Goal: Task Accomplishment & Management: Manage account settings

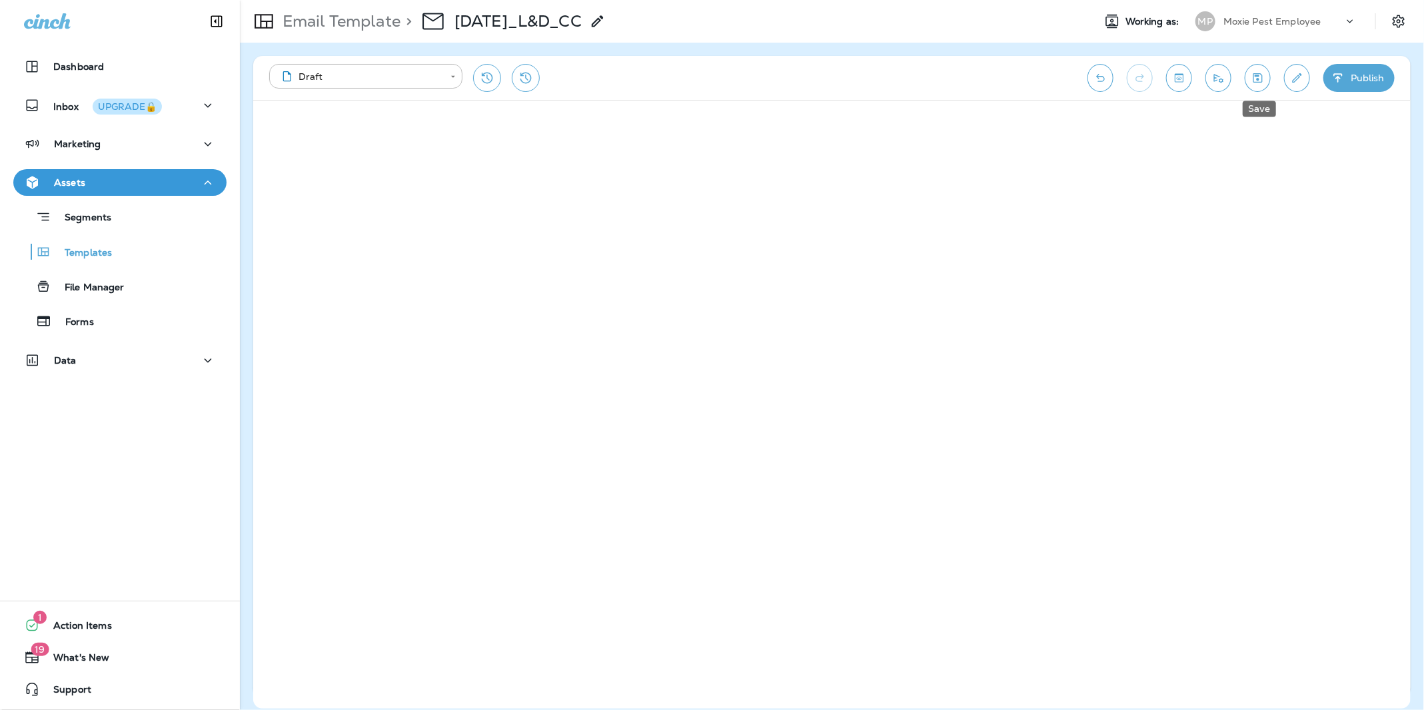
click at [1032, 74] on icon "Save" at bounding box center [1257, 77] width 14 height 13
click at [1262, 79] on icon "Save" at bounding box center [1257, 77] width 9 height 9
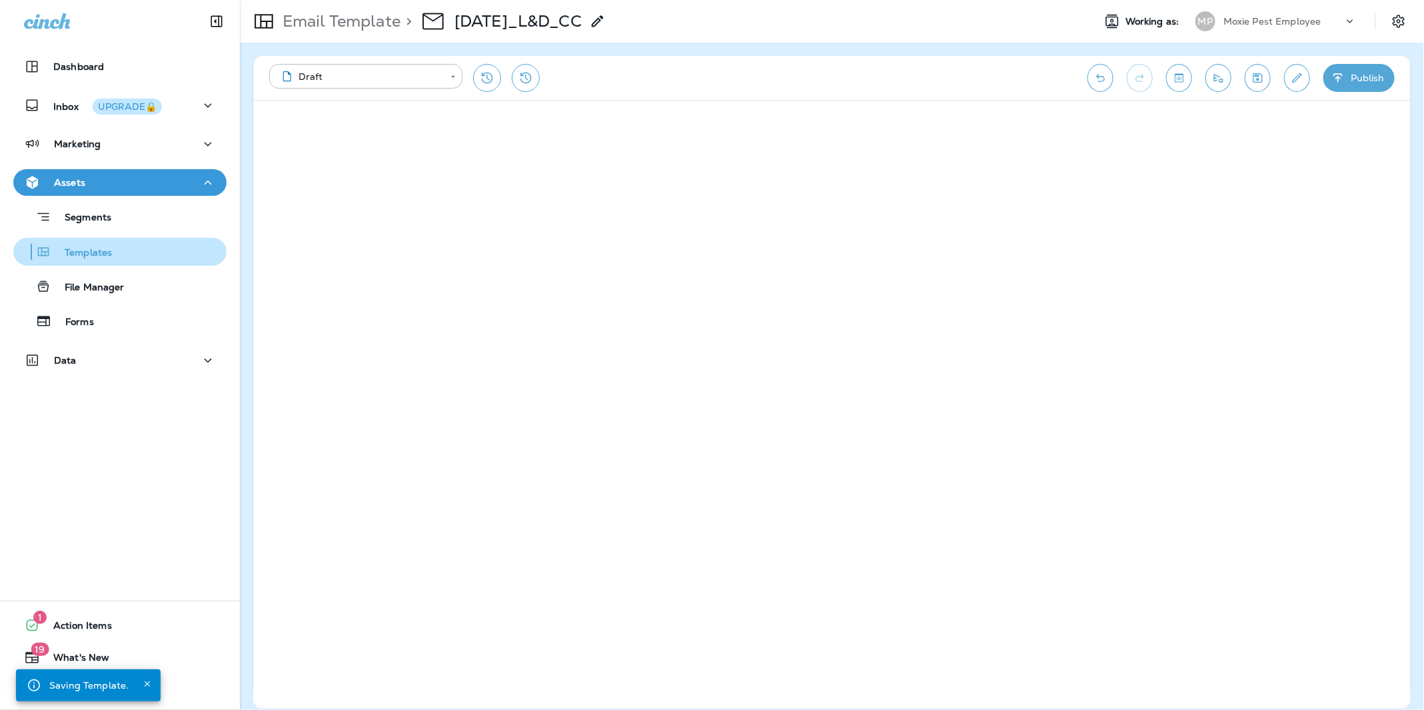
click at [96, 254] on p "Templates" at bounding box center [81, 253] width 61 height 13
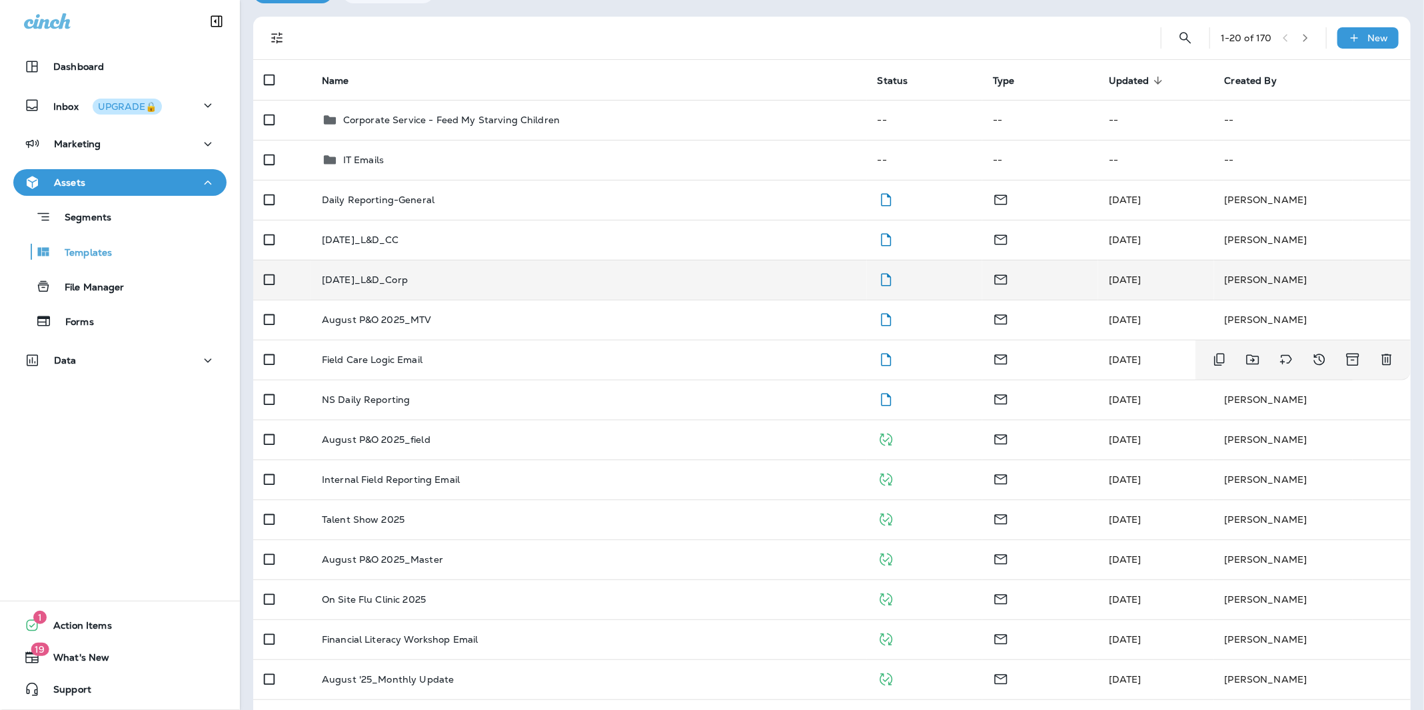
scroll to position [74, 0]
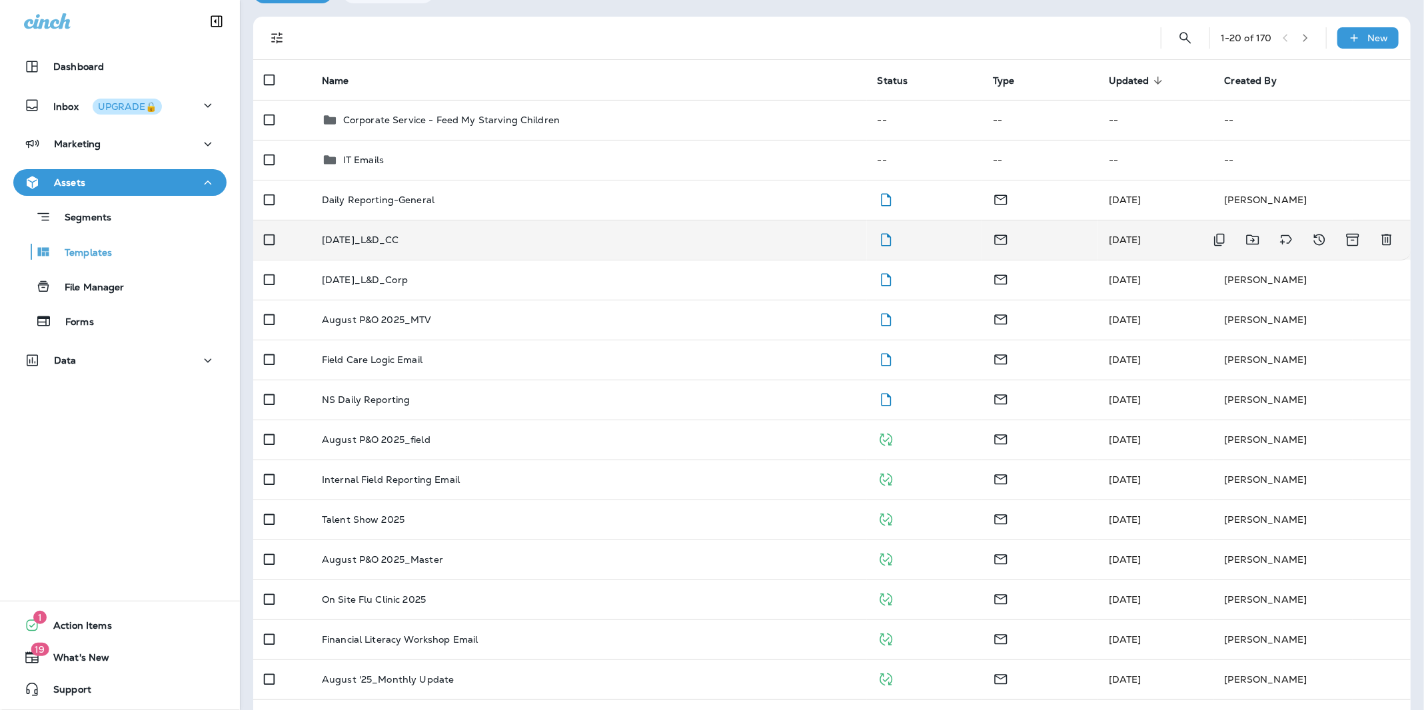
click at [447, 240] on div "[DATE]_L&D_CC" at bounding box center [589, 239] width 534 height 11
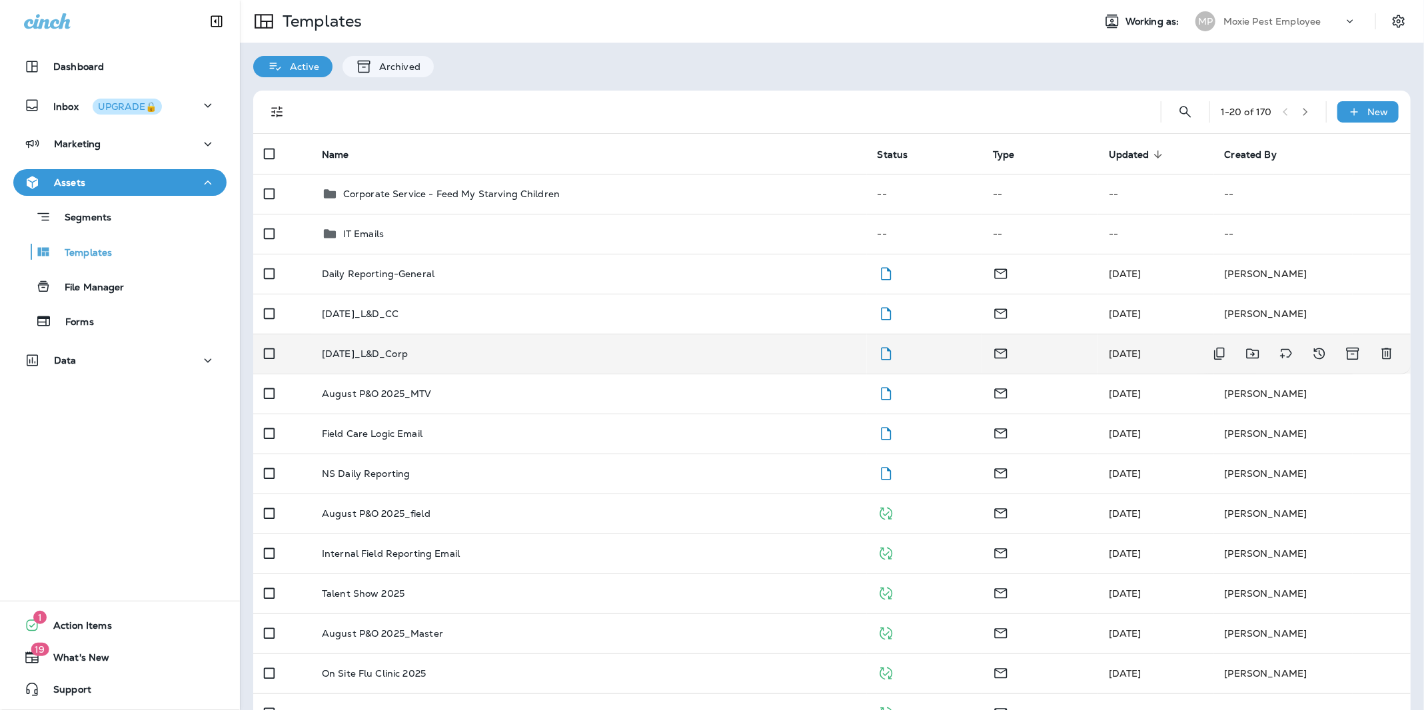
click at [408, 358] on p "[DATE]_L&D_Corp" at bounding box center [365, 353] width 86 height 11
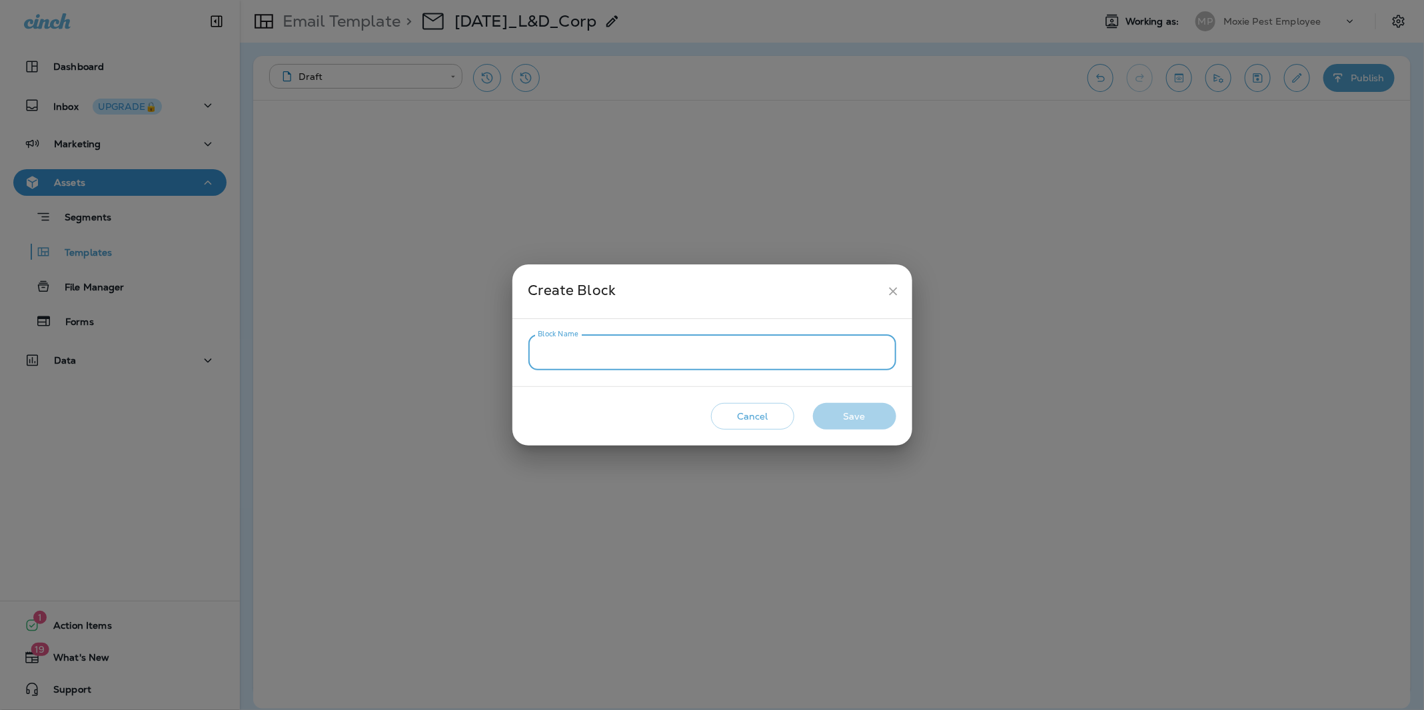
click at [584, 354] on input "Block Name" at bounding box center [712, 352] width 368 height 35
type input "**********"
click at [861, 418] on button "Save" at bounding box center [854, 416] width 83 height 27
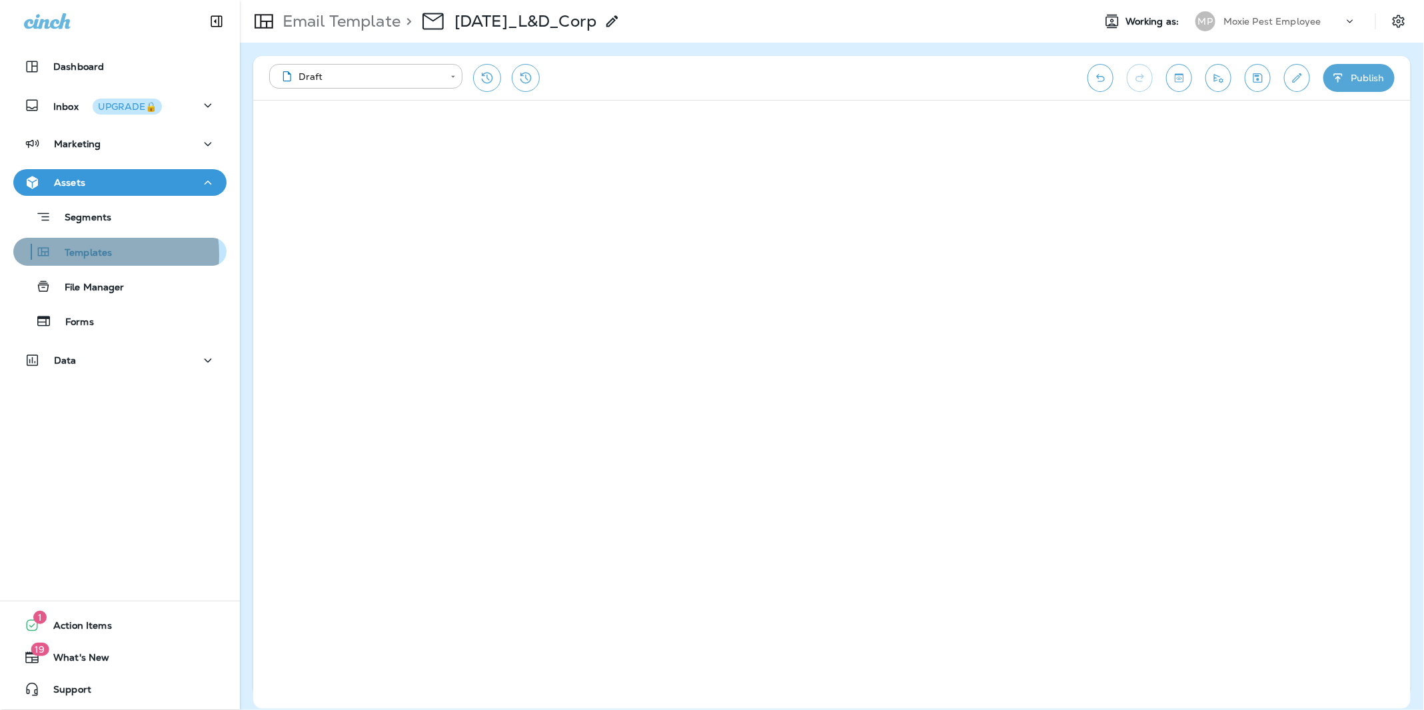
click at [96, 254] on p "Templates" at bounding box center [81, 253] width 61 height 13
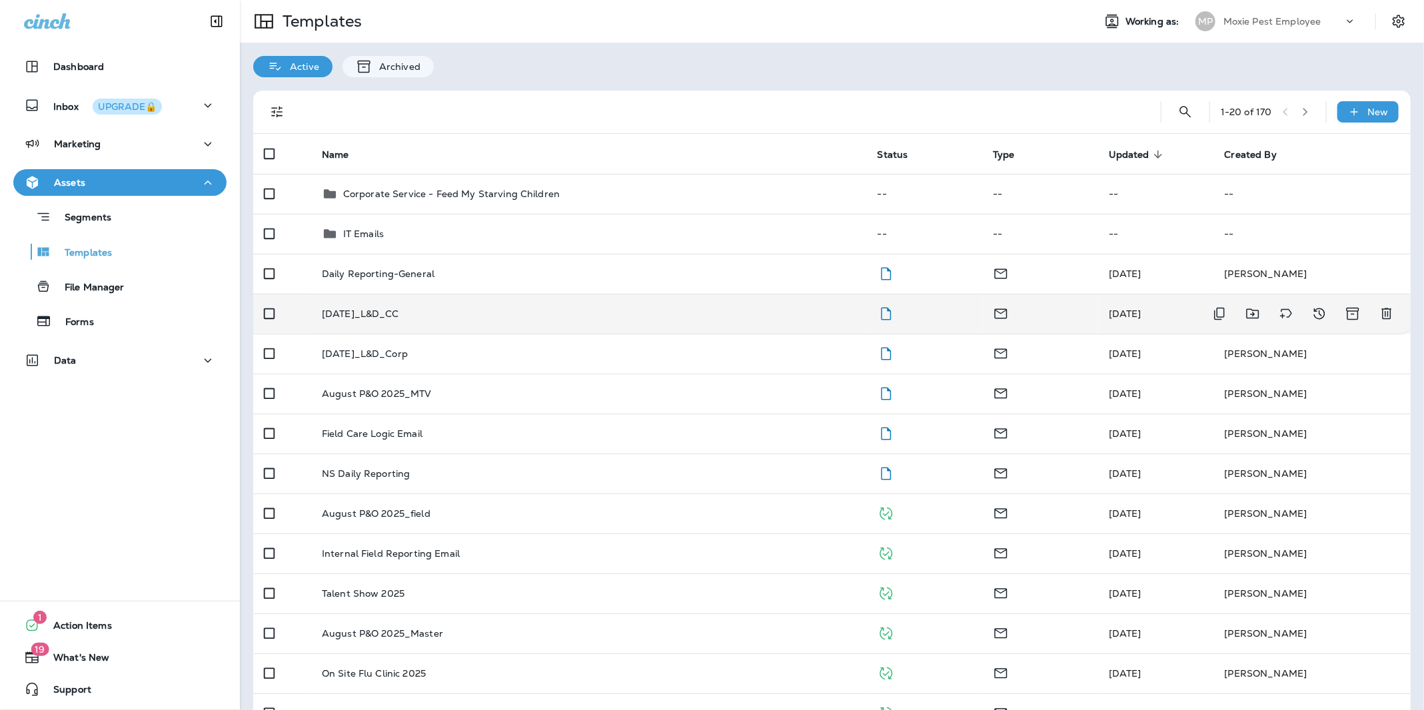
click at [397, 312] on p "[DATE]_L&D_CC" at bounding box center [360, 313] width 77 height 11
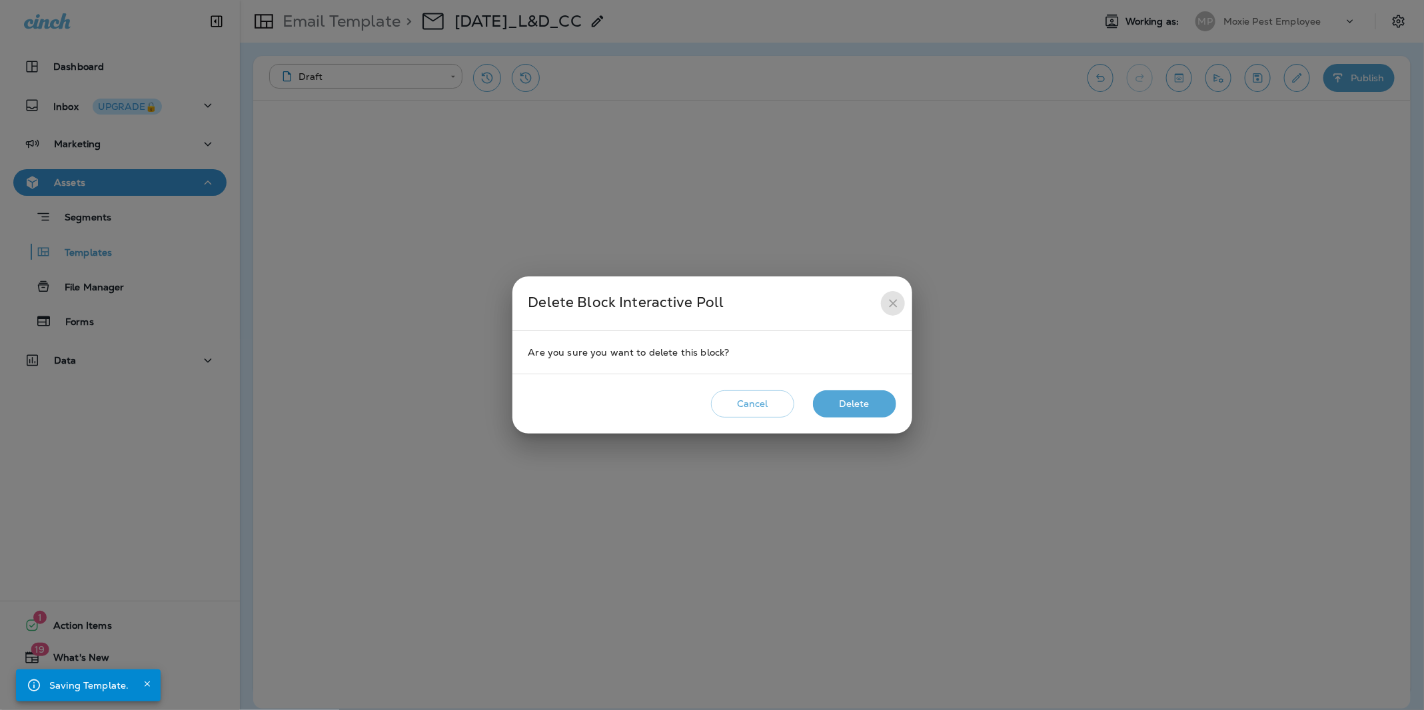
click at [893, 301] on icon "close" at bounding box center [893, 303] width 14 height 14
click at [859, 409] on button "Delete" at bounding box center [854, 403] width 83 height 27
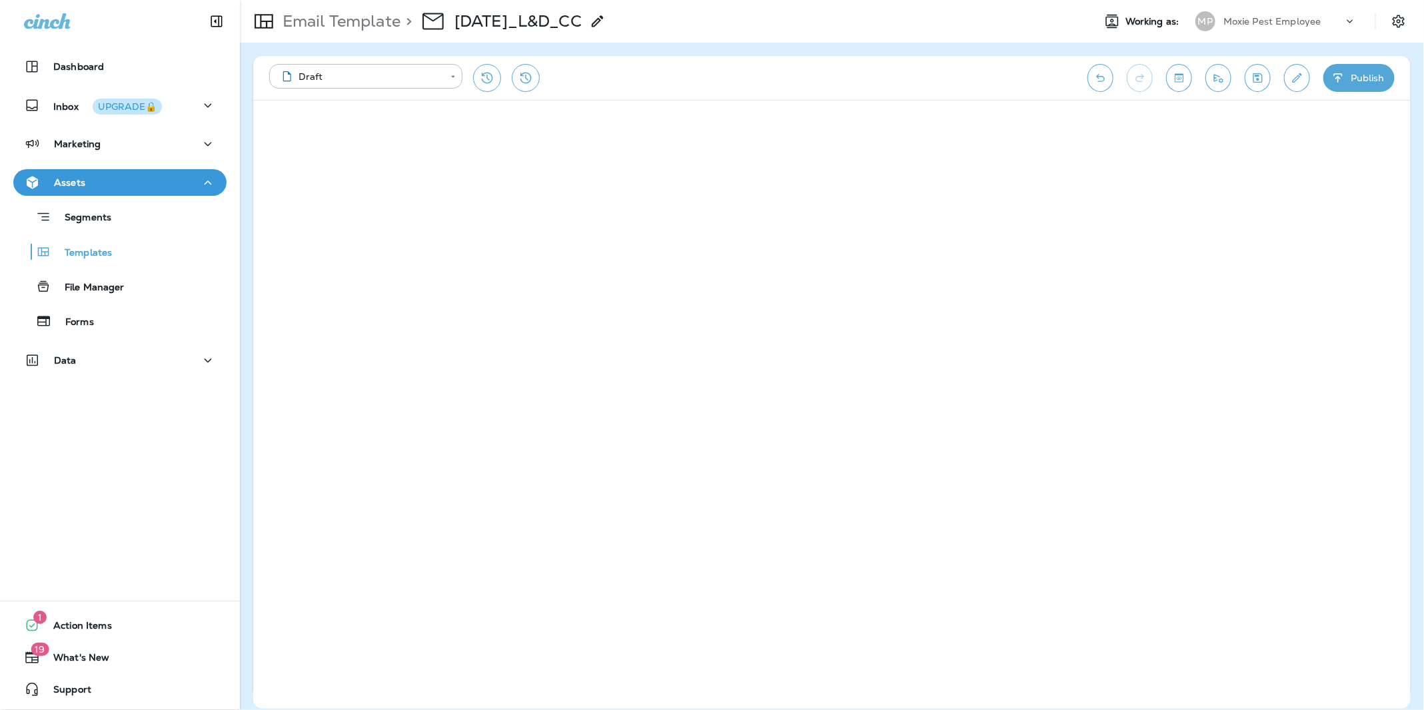
drag, startPoint x: 637, startPoint y: 53, endPoint x: 637, endPoint y: 107, distance: 53.3
click at [637, 53] on div "**********" at bounding box center [832, 376] width 1184 height 667
click at [1253, 73] on icon "Save" at bounding box center [1257, 77] width 14 height 13
